Goal: Obtain resource: Obtain resource

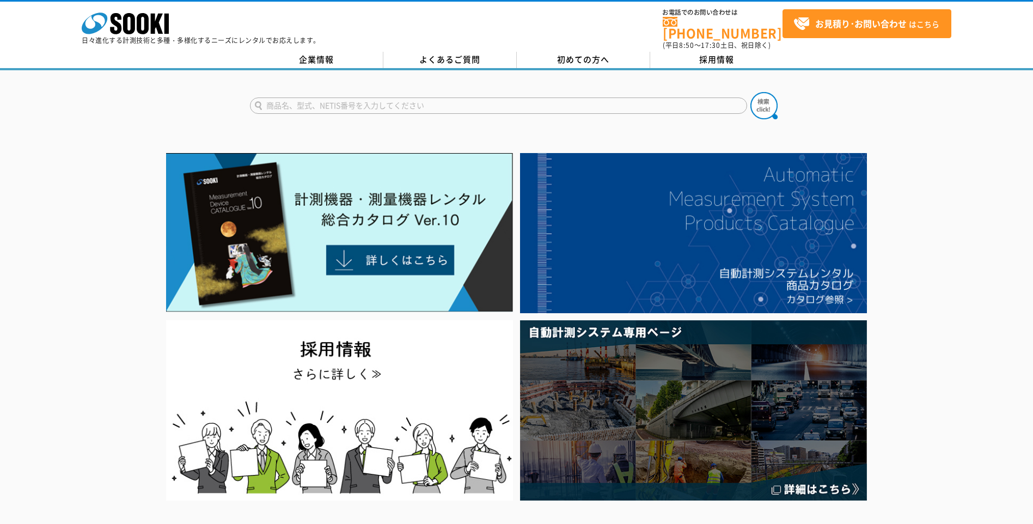
drag, startPoint x: 103, startPoint y: 386, endPoint x: 51, endPoint y: 81, distance: 310.3
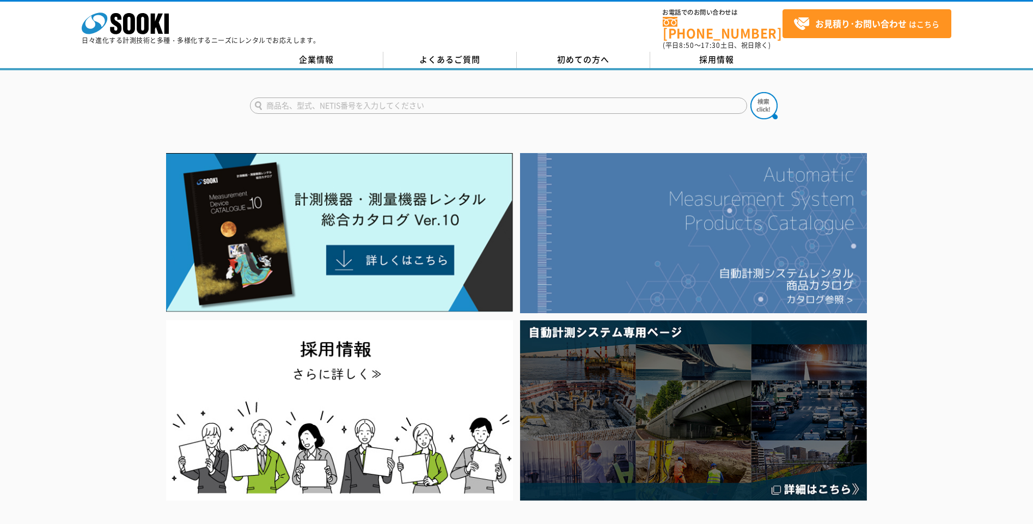
click at [670, 269] on img at bounding box center [693, 233] width 347 height 160
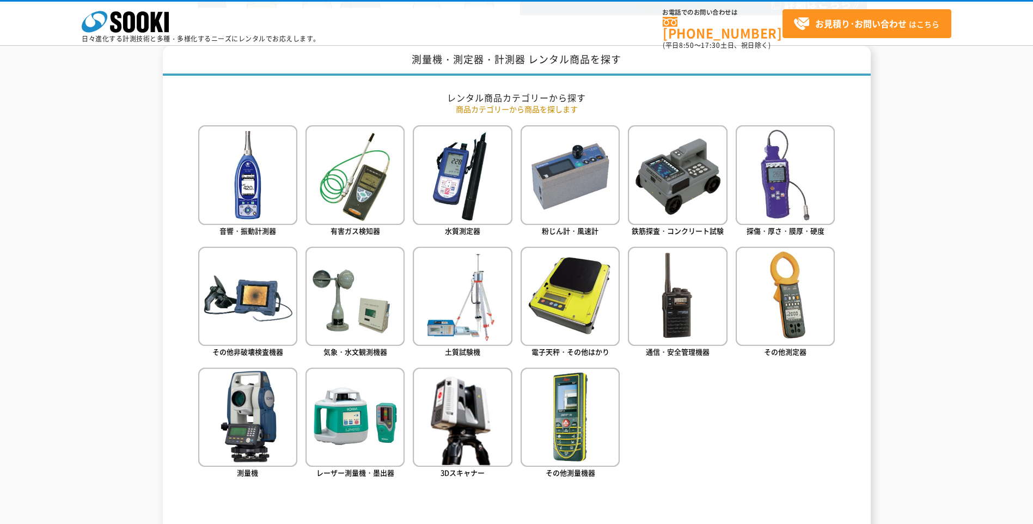
scroll to position [435, 0]
click at [463, 308] on img at bounding box center [462, 295] width 99 height 99
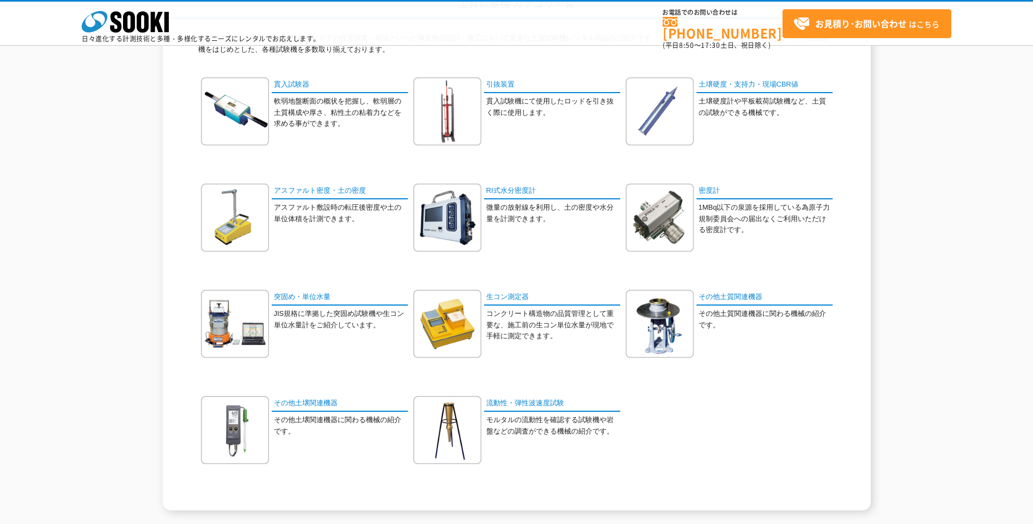
scroll to position [109, 0]
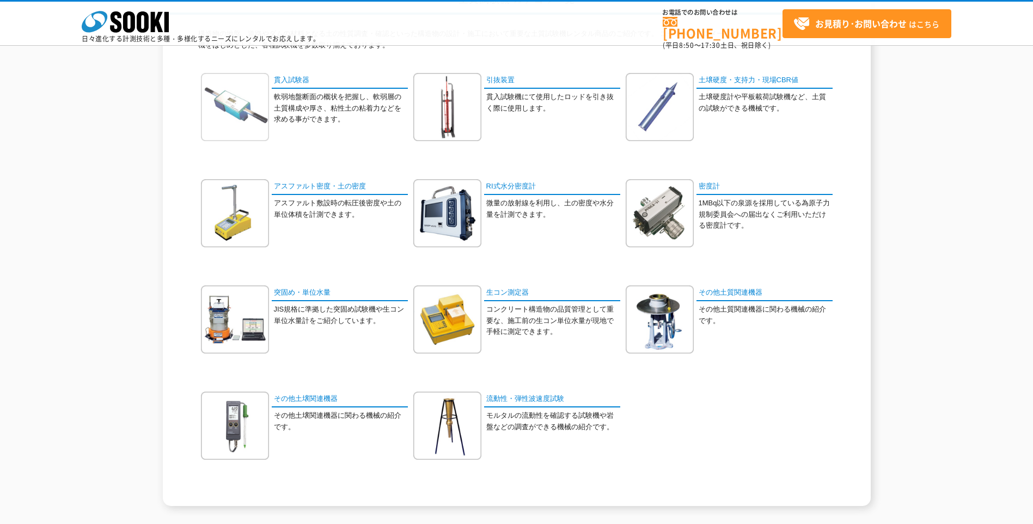
click at [241, 101] on img at bounding box center [235, 107] width 68 height 68
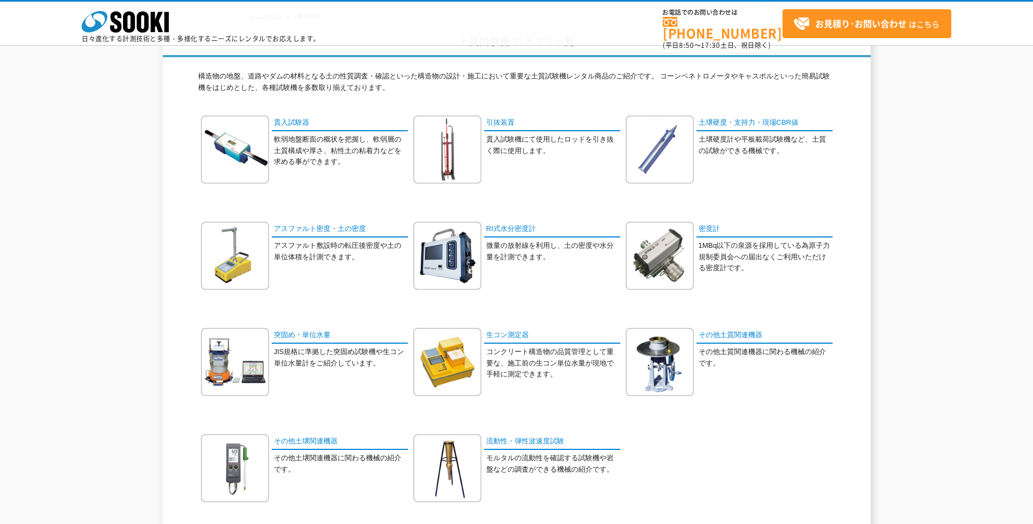
scroll to position [0, 0]
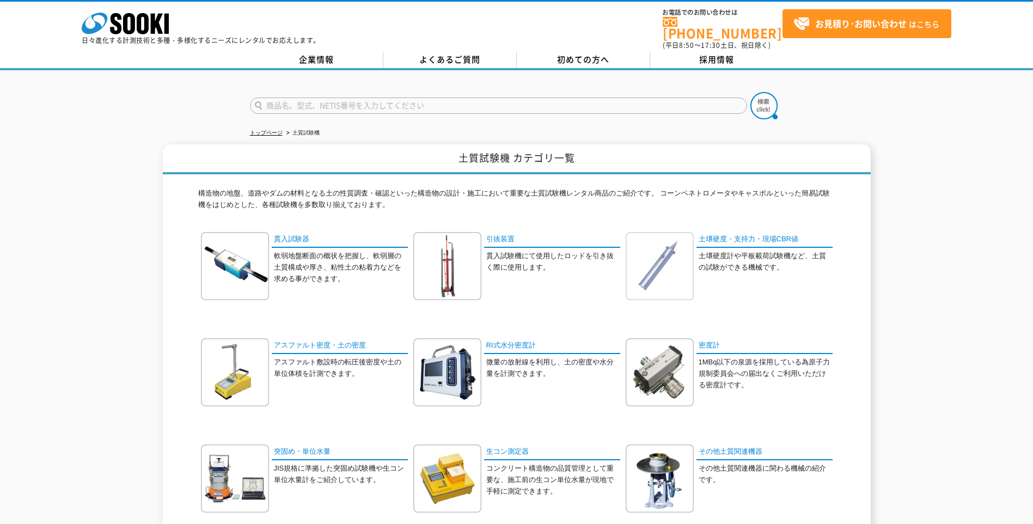
click at [645, 263] on img at bounding box center [659, 266] width 68 height 68
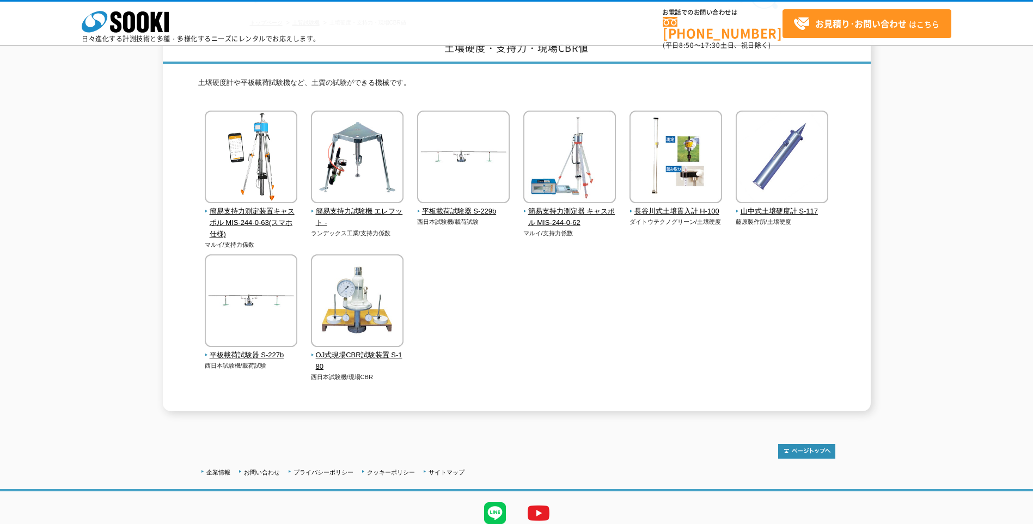
scroll to position [102, 0]
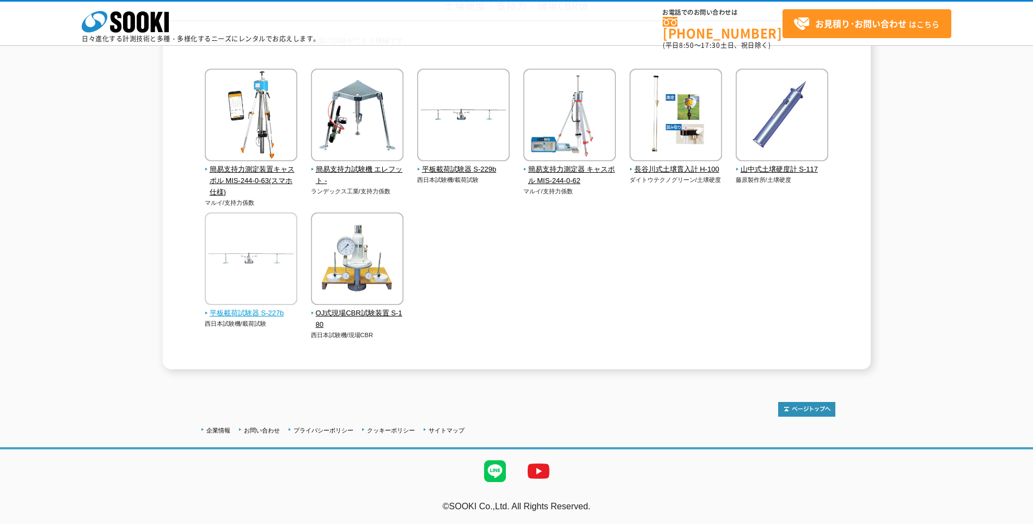
click at [263, 258] on img at bounding box center [251, 259] width 93 height 95
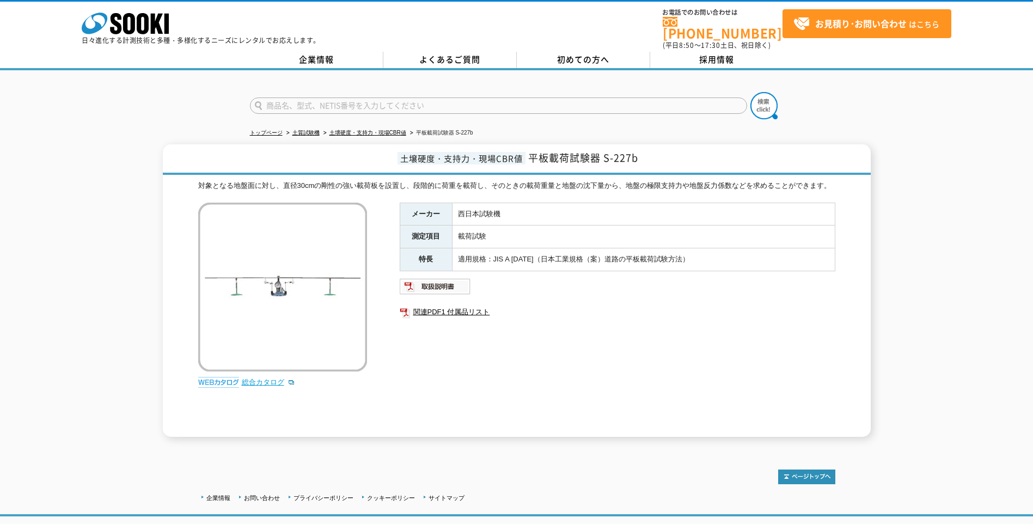
click at [275, 378] on link "総合カタログ" at bounding box center [268, 382] width 53 height 8
click at [464, 305] on link "関連PDF1 付属品リスト" at bounding box center [617, 312] width 435 height 14
